Goal: Navigation & Orientation: Find specific page/section

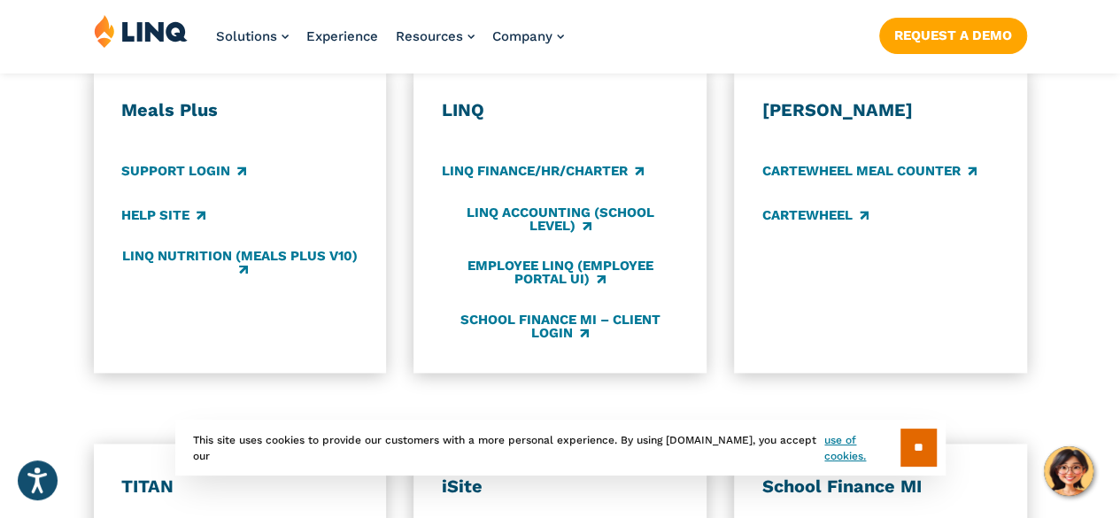
scroll to position [1062, 0]
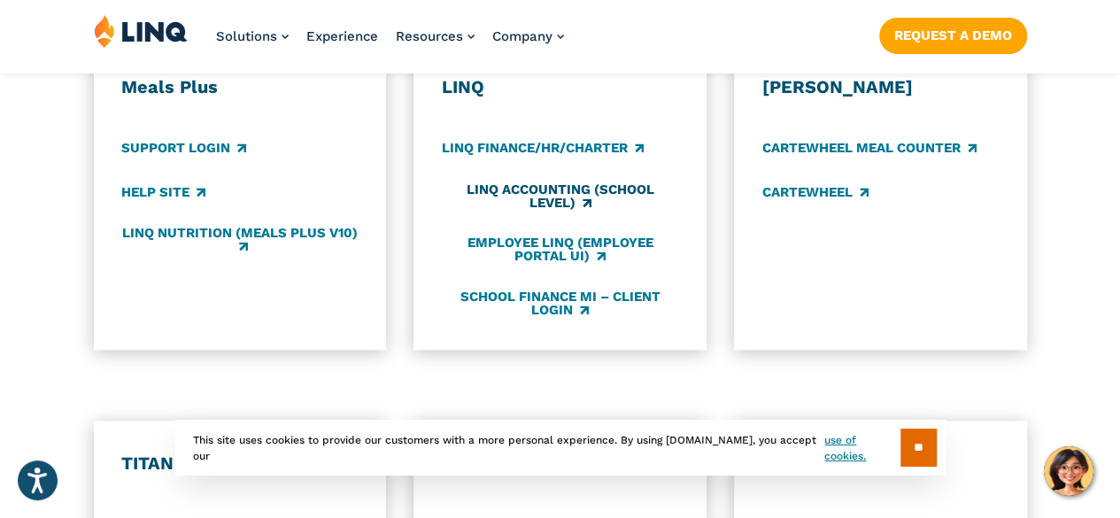
click at [567, 182] on link "LINQ Accounting (school level)" at bounding box center [560, 196] width 236 height 29
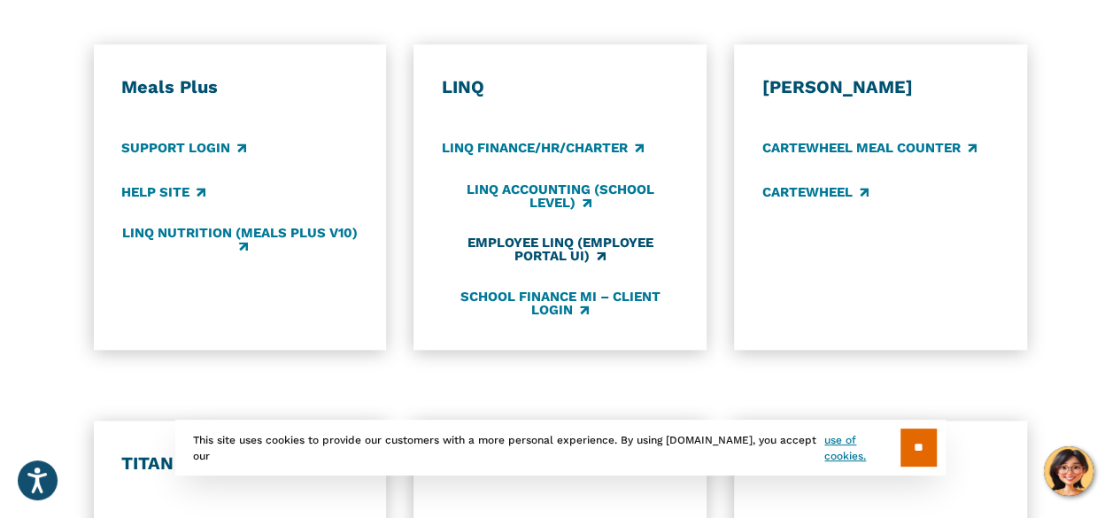
click at [544, 235] on link "Employee LINQ (Employee Portal UI)" at bounding box center [560, 249] width 236 height 29
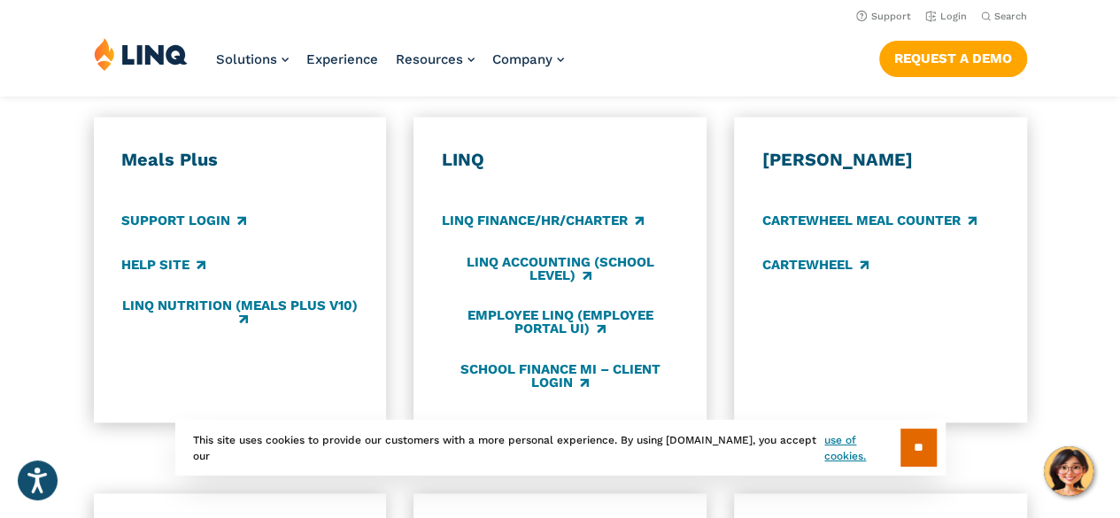
scroll to position [974, 0]
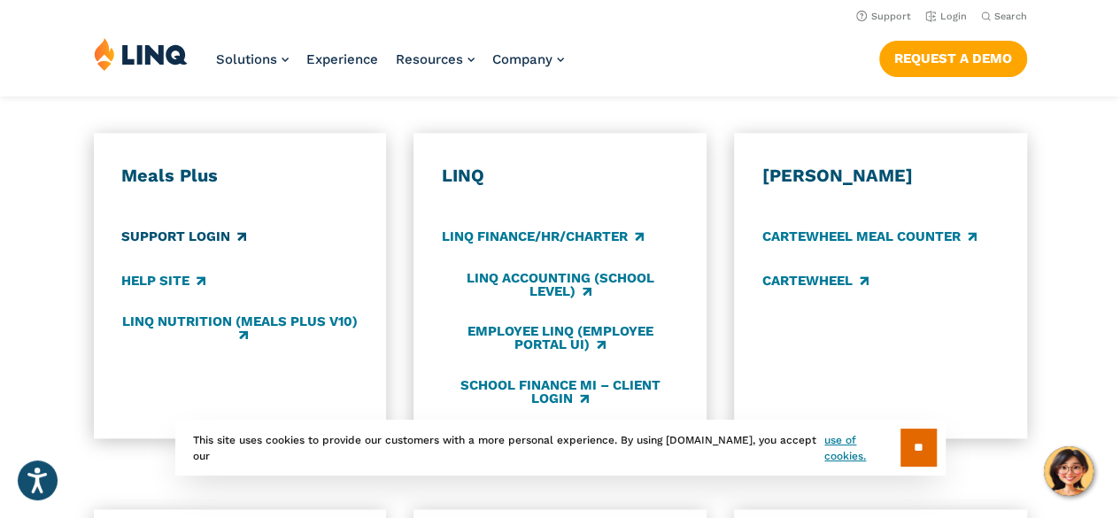
click at [222, 228] on link "Support Login" at bounding box center [183, 237] width 125 height 19
click at [234, 314] on link "LINQ Nutrition (Meals Plus v10)" at bounding box center [239, 328] width 236 height 29
click at [568, 324] on link "Employee LINQ (Employee Portal UI)" at bounding box center [560, 338] width 236 height 29
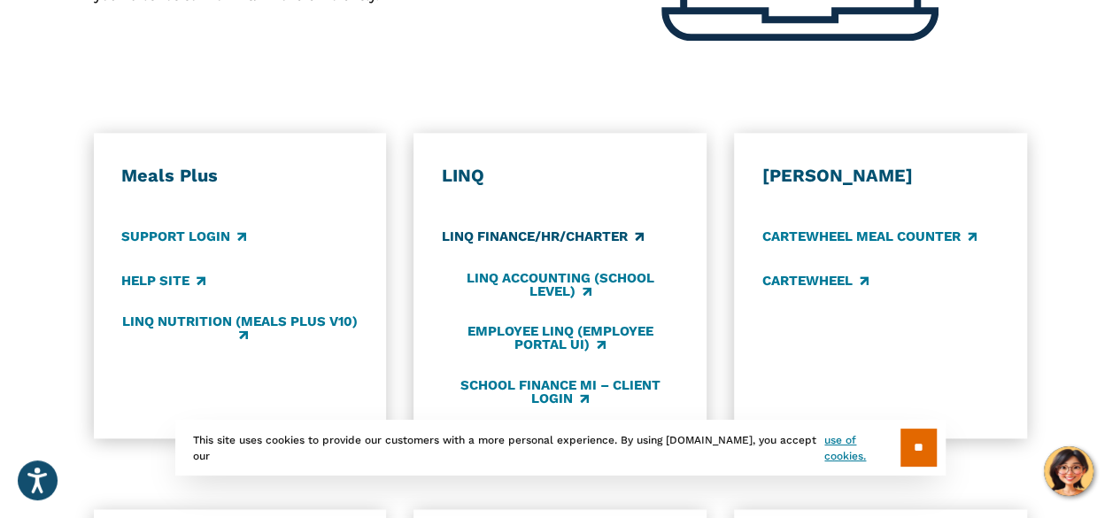
click at [520, 228] on link "LINQ Finance/HR/Charter" at bounding box center [543, 237] width 202 height 19
